Goal: Entertainment & Leisure: Consume media (video, audio)

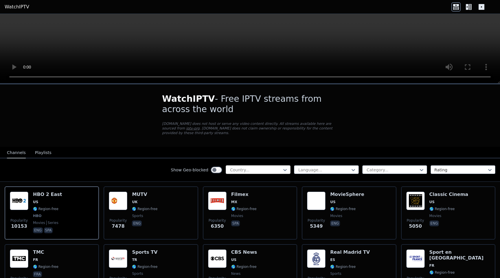
click at [271, 172] on div at bounding box center [255, 170] width 53 height 6
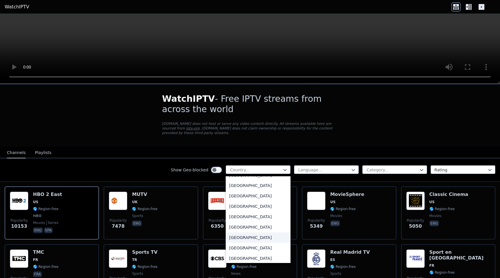
scroll to position [1986, 0]
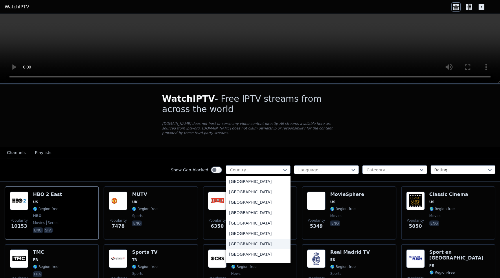
click at [248, 245] on div "[GEOGRAPHIC_DATA]" at bounding box center [258, 244] width 65 height 10
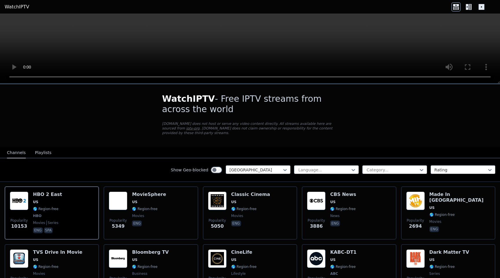
click at [38, 154] on button "Playlists" at bounding box center [43, 153] width 16 height 11
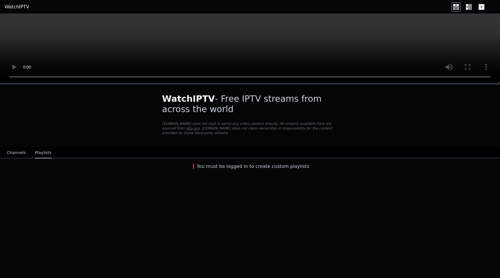
click at [17, 153] on button "Channels" at bounding box center [16, 153] width 19 height 11
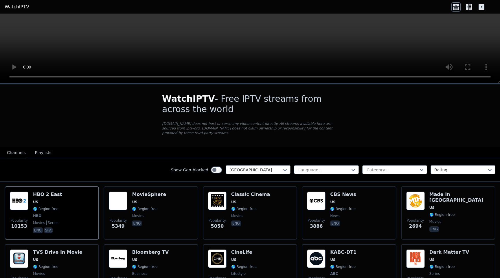
click at [36, 150] on button "Playlists" at bounding box center [43, 153] width 16 height 11
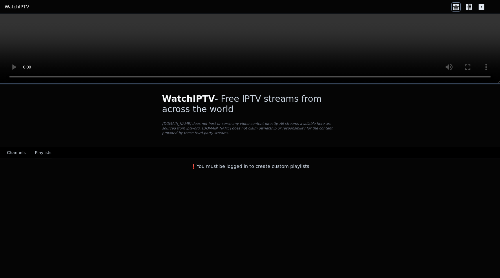
click at [17, 150] on button "Channels" at bounding box center [16, 153] width 19 height 11
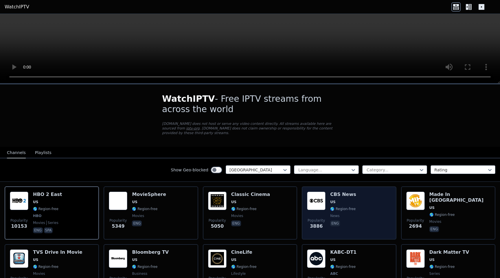
click at [341, 220] on div "CBS News US 🌎 Region-free news eng" at bounding box center [343, 213] width 26 height 43
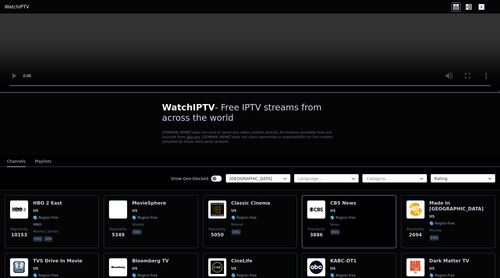
click at [466, 8] on icon at bounding box center [467, 7] width 3 height 6
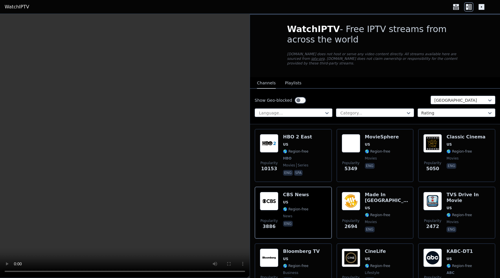
click at [459, 8] on icon at bounding box center [456, 8] width 6 height 3
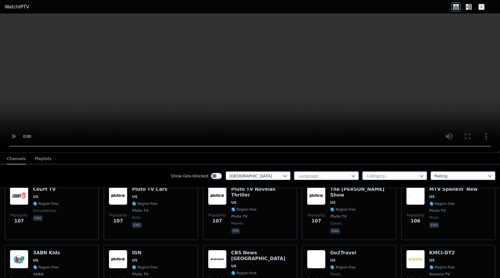
scroll to position [2919, 0]
